Goal: Information Seeking & Learning: Learn about a topic

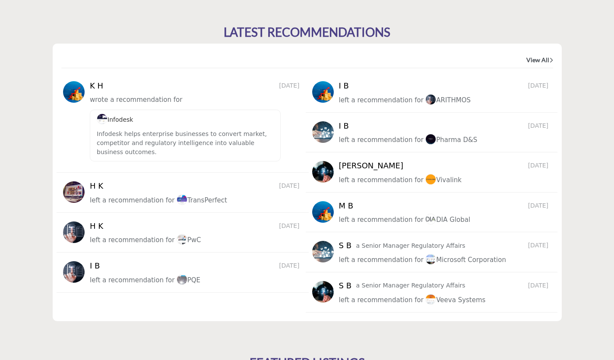
scroll to position [1210, 0]
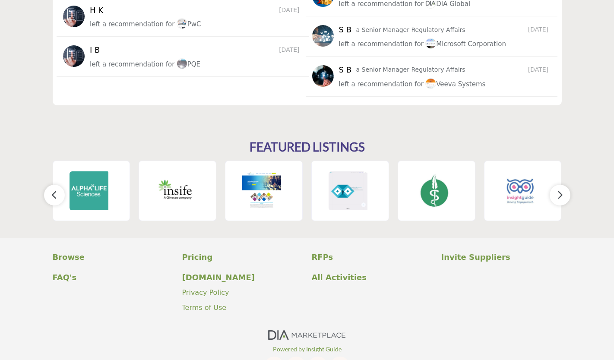
click at [563, 200] on icon "button" at bounding box center [560, 195] width 7 height 11
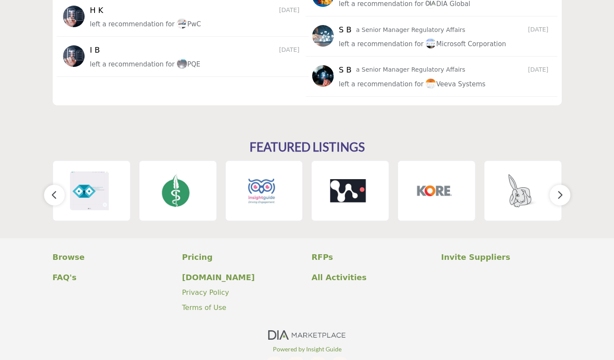
click at [563, 200] on icon "button" at bounding box center [560, 195] width 7 height 11
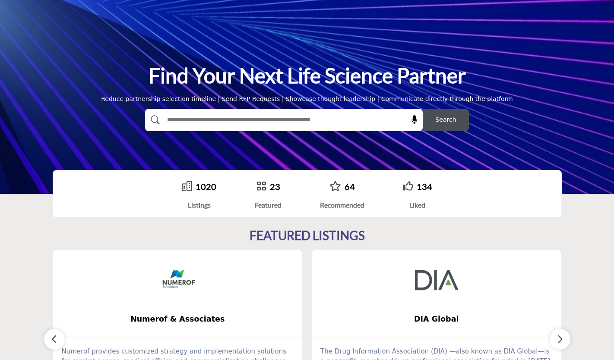
scroll to position [0, 0]
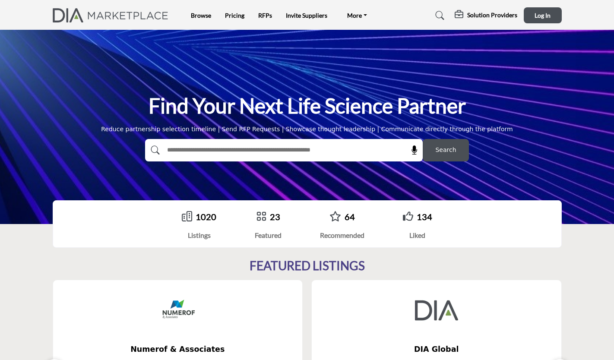
click at [233, 18] on link "Pricing" at bounding box center [234, 15] width 19 height 7
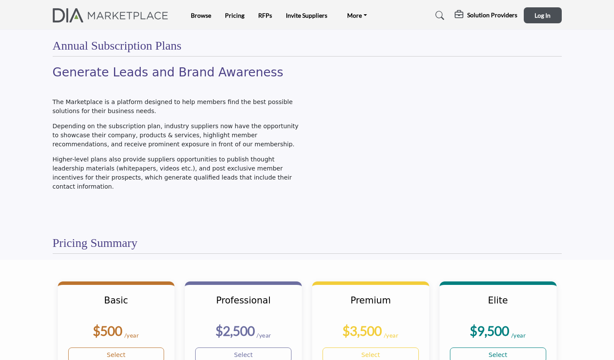
click at [309, 14] on link "Invite Suppliers" at bounding box center [306, 15] width 41 height 7
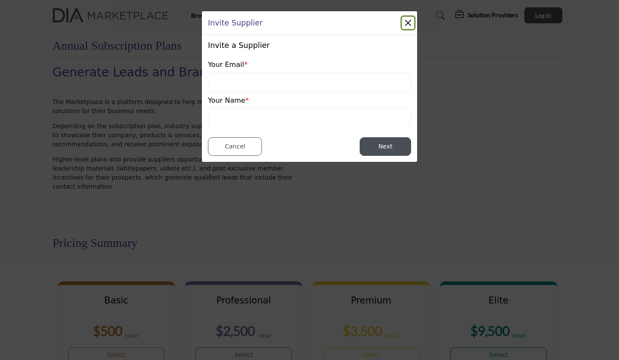
click at [403, 22] on button "Close" at bounding box center [408, 23] width 12 height 12
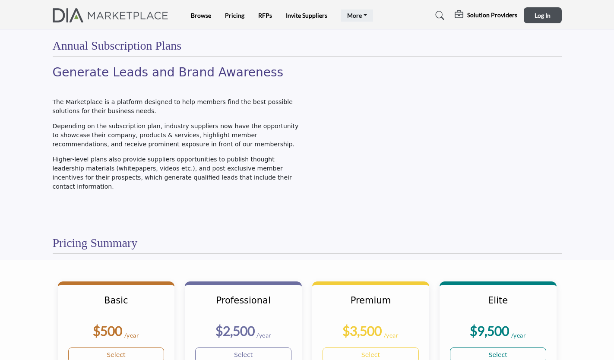
click at [359, 16] on link "More" at bounding box center [357, 16] width 32 height 12
click at [0, 0] on link "FAQ's" at bounding box center [0, 0] width 0 height 0
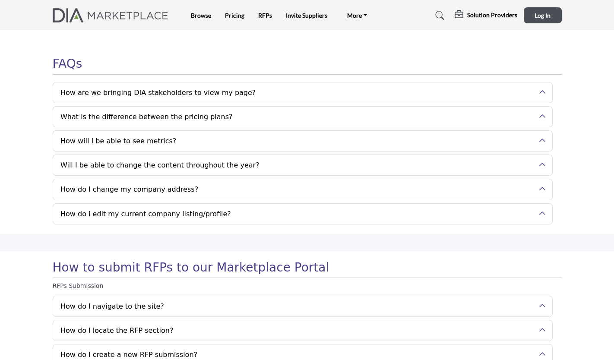
click at [363, 92] on button "How are we bringing DIA stakeholders to view my page?" at bounding box center [296, 93] width 486 height 20
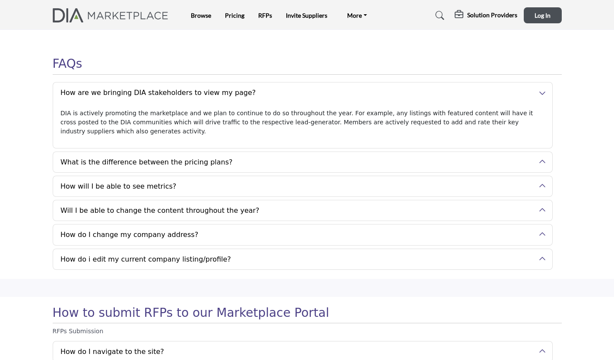
click at [418, 152] on button "What is the difference between the pricing plans?" at bounding box center [296, 162] width 486 height 20
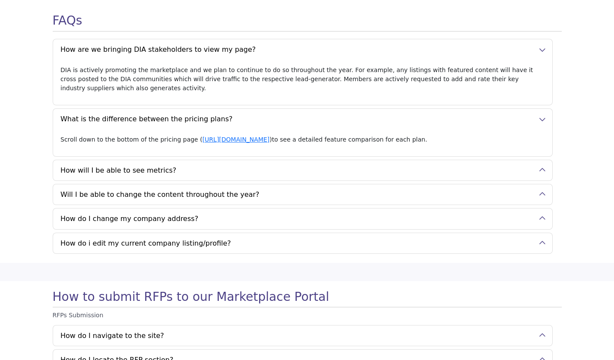
scroll to position [86, 0]
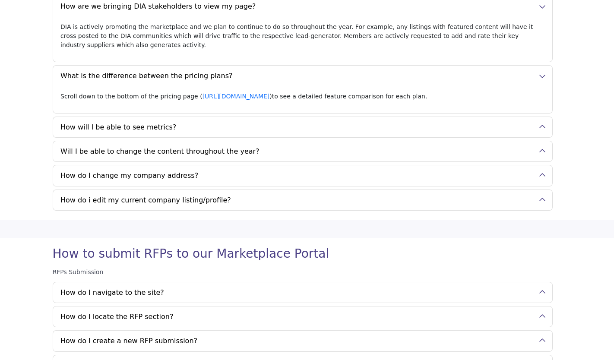
click at [268, 123] on button "How will I be able to see metrics?" at bounding box center [296, 127] width 486 height 20
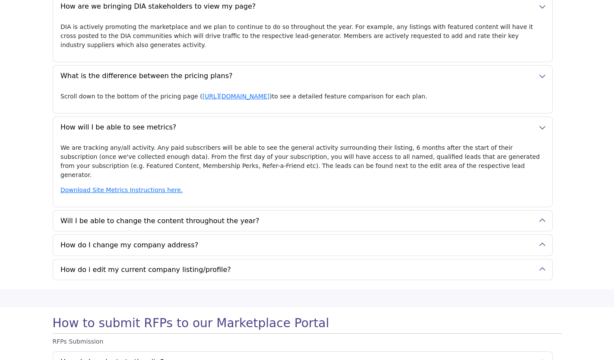
click at [405, 211] on button "Will I be able to change the content throughout the year?" at bounding box center [296, 221] width 486 height 20
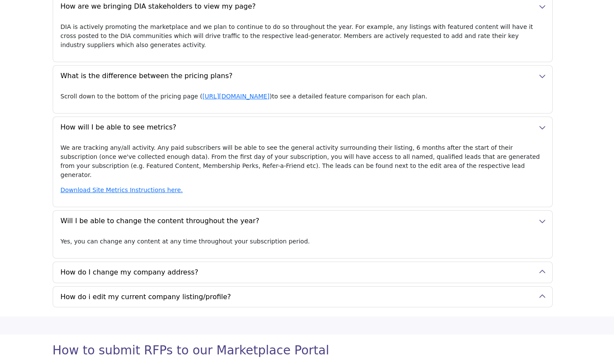
scroll to position [130, 0]
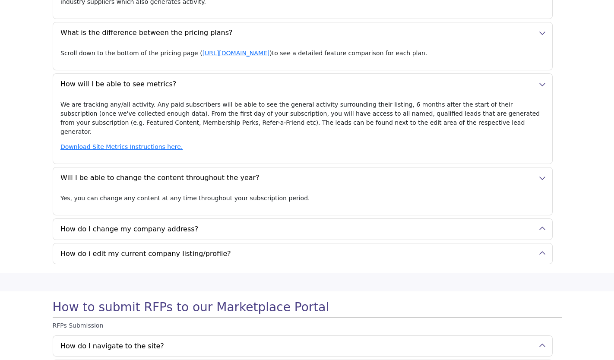
click at [356, 219] on button "How do I change my company address?" at bounding box center [296, 229] width 486 height 20
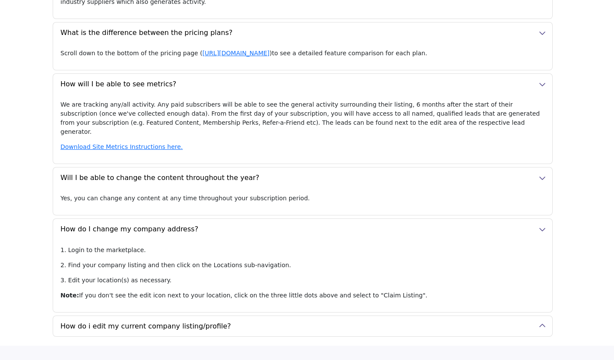
scroll to position [216, 0]
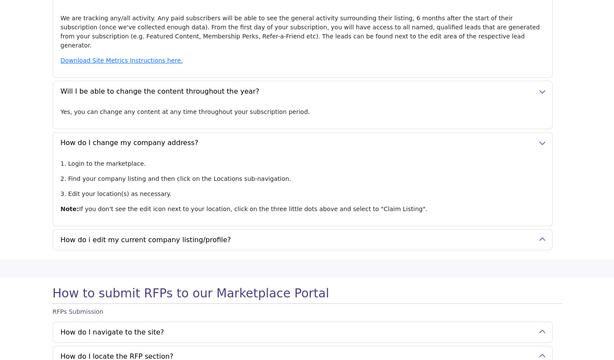
click at [344, 230] on button "How do i edit my current company listing/profile?" at bounding box center [296, 240] width 486 height 20
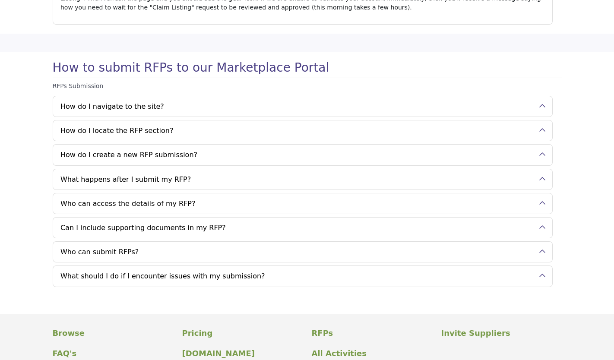
scroll to position [691, 0]
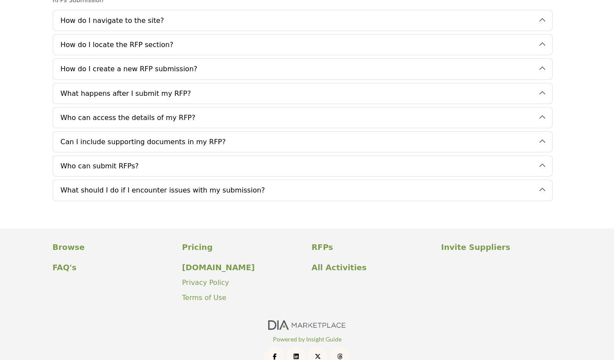
click at [63, 262] on p "FAQ's" at bounding box center [113, 268] width 121 height 12
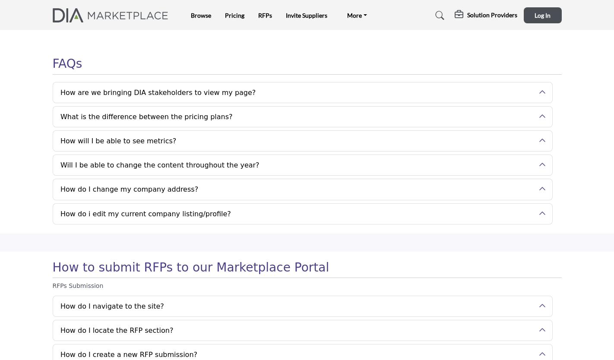
click at [204, 15] on link "Browse" at bounding box center [201, 15] width 20 height 7
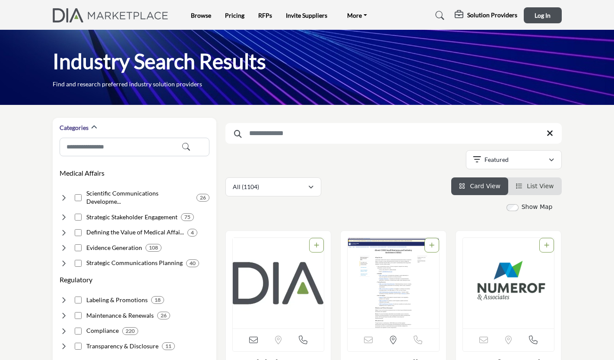
click at [393, 134] on input "Search Keyword" at bounding box center [394, 133] width 337 height 21
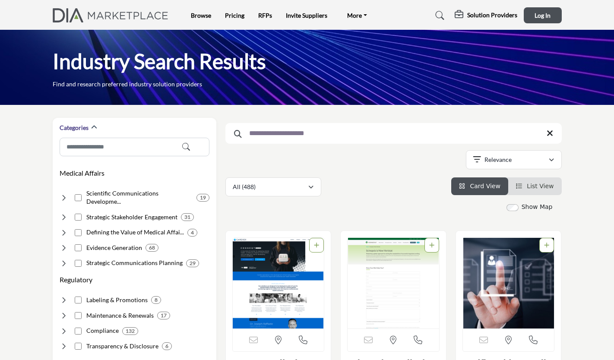
drag, startPoint x: 326, startPoint y: 132, endPoint x: 216, endPoint y: 132, distance: 110.2
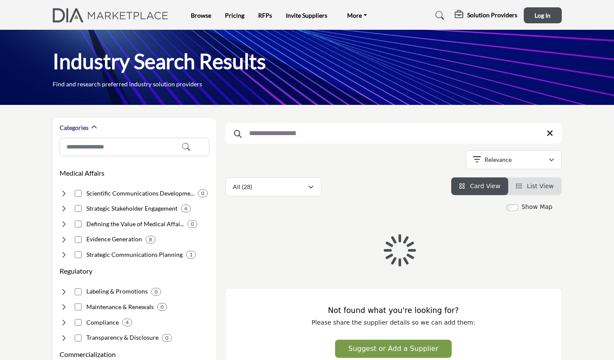
type input "**********"
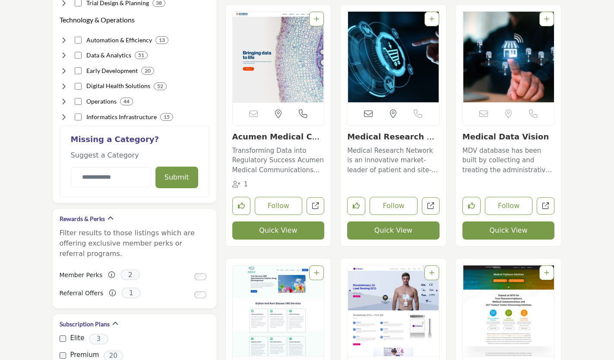
scroll to position [994, 0]
